Goal: Check status: Check status

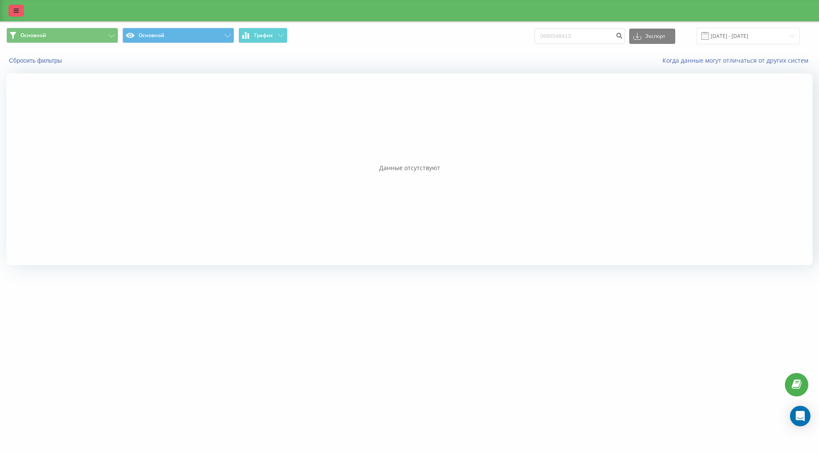
click at [23, 10] on link at bounding box center [16, 11] width 15 height 12
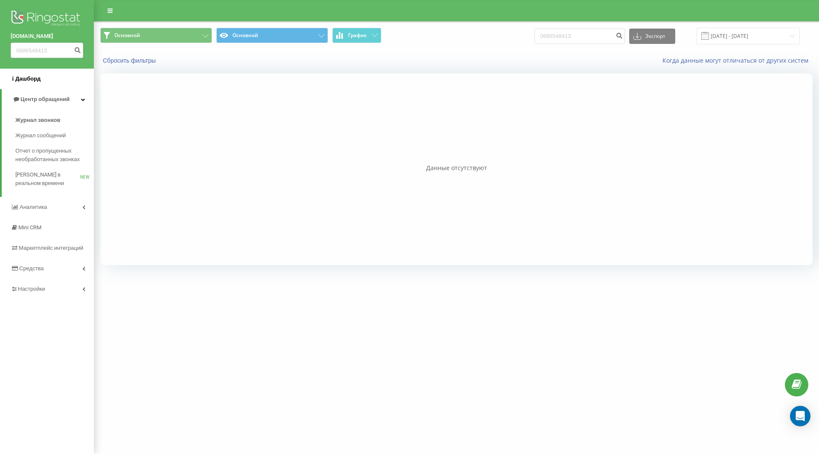
click at [34, 82] on span "Дашборд" at bounding box center [27, 78] width 25 height 6
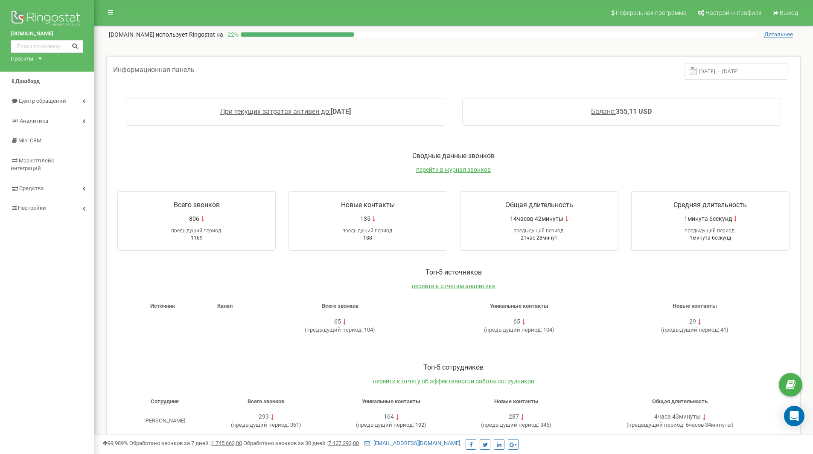
click at [721, 80] on input "[DATE] - [DATE]" at bounding box center [735, 71] width 103 height 17
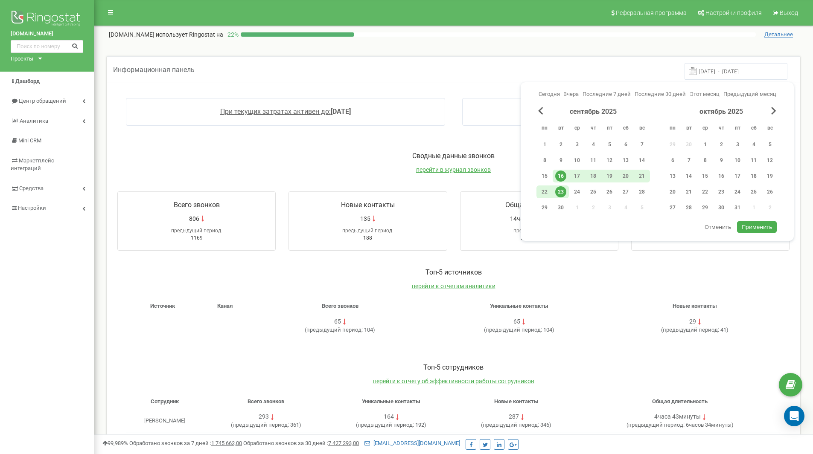
click at [561, 193] on div "23" at bounding box center [560, 191] width 11 height 11
click at [746, 224] on span "Применить" at bounding box center [756, 227] width 31 height 8
type input "[DATE] - [DATE]"
